Goal: Information Seeking & Learning: Learn about a topic

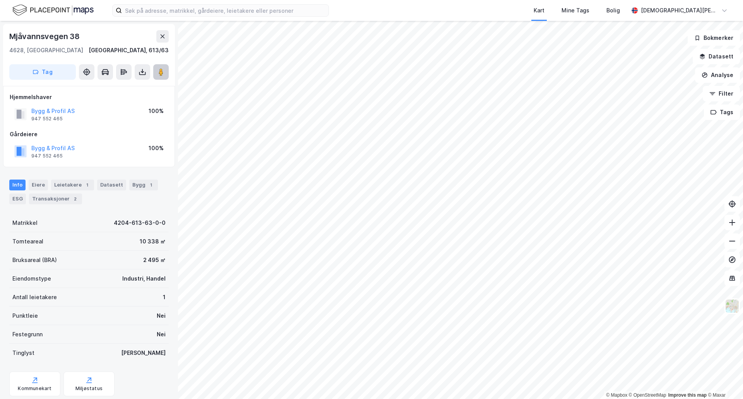
click at [155, 70] on button at bounding box center [160, 71] width 15 height 15
click at [76, 185] on div "Leietakere 1" at bounding box center [72, 185] width 43 height 11
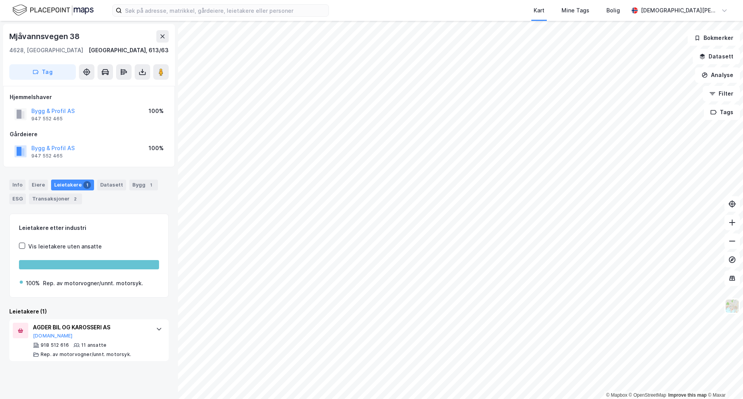
click at [518, 17] on div "Kart Mine Tags [PERSON_NAME] [PERSON_NAME] © Mapbox © OpenStreetMap Improve thi…" at bounding box center [371, 199] width 743 height 399
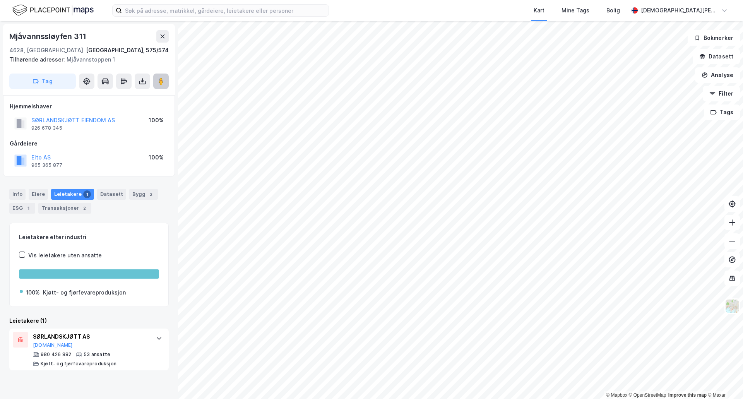
click at [166, 87] on button at bounding box center [160, 81] width 15 height 15
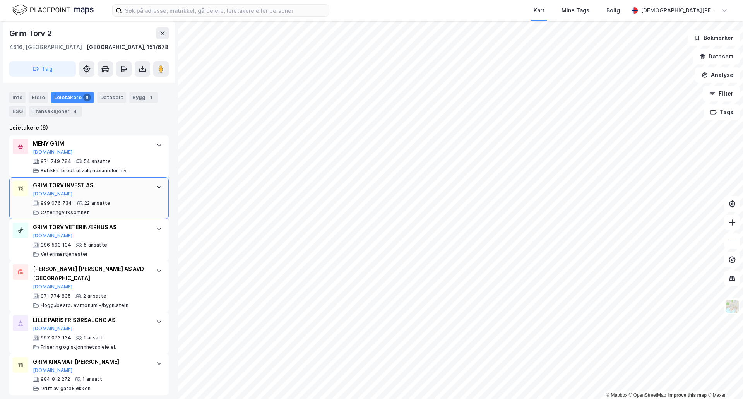
scroll to position [224, 0]
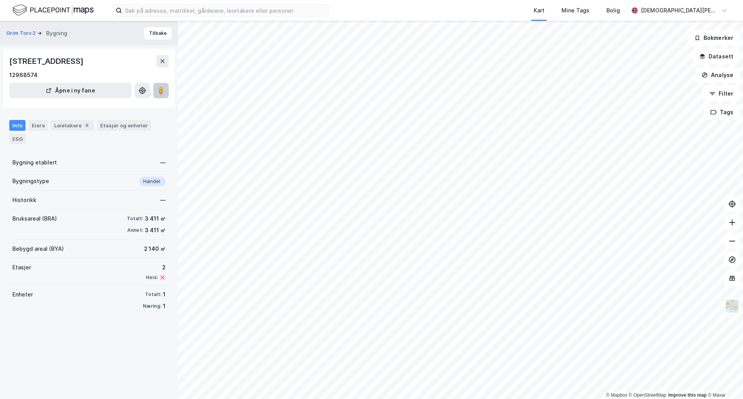
click at [168, 93] on button at bounding box center [160, 90] width 15 height 15
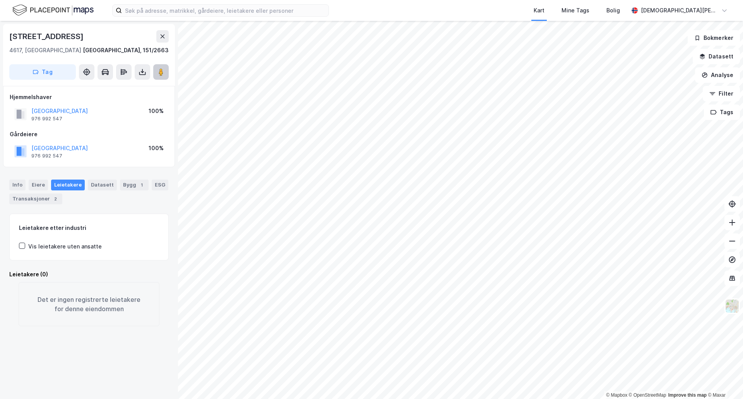
click at [162, 64] on button at bounding box center [160, 71] width 15 height 15
click at [163, 42] on button at bounding box center [162, 36] width 12 height 12
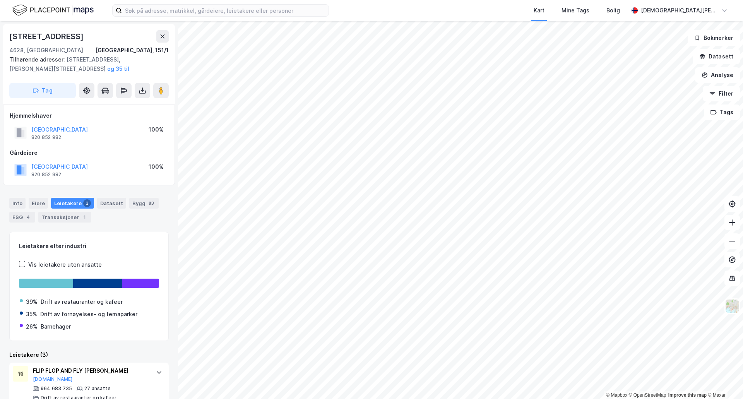
click at [319, 399] on html "Kart Mine Tags Bolig Christian Westad © Mapbox © OpenStreetMap Improve this map…" at bounding box center [371, 199] width 743 height 399
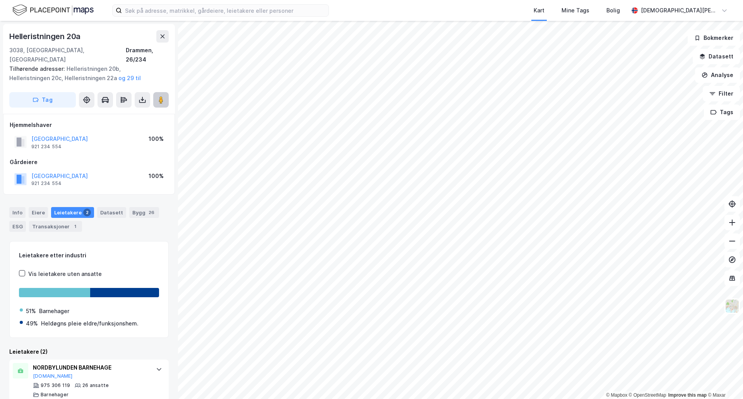
click at [156, 92] on button at bounding box center [160, 99] width 15 height 15
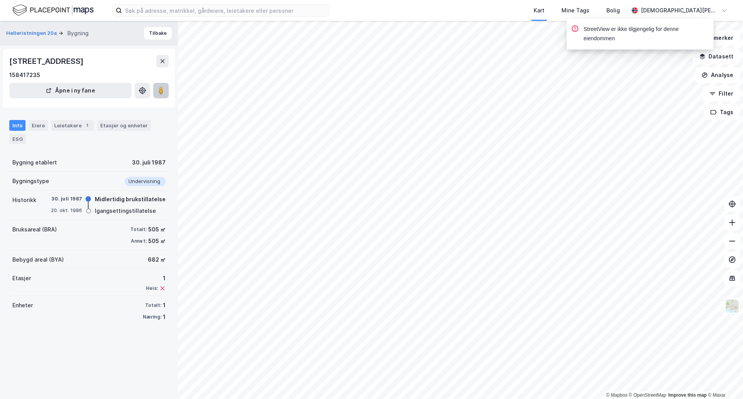
click at [159, 87] on image at bounding box center [161, 91] width 5 height 8
